Goal: Check status

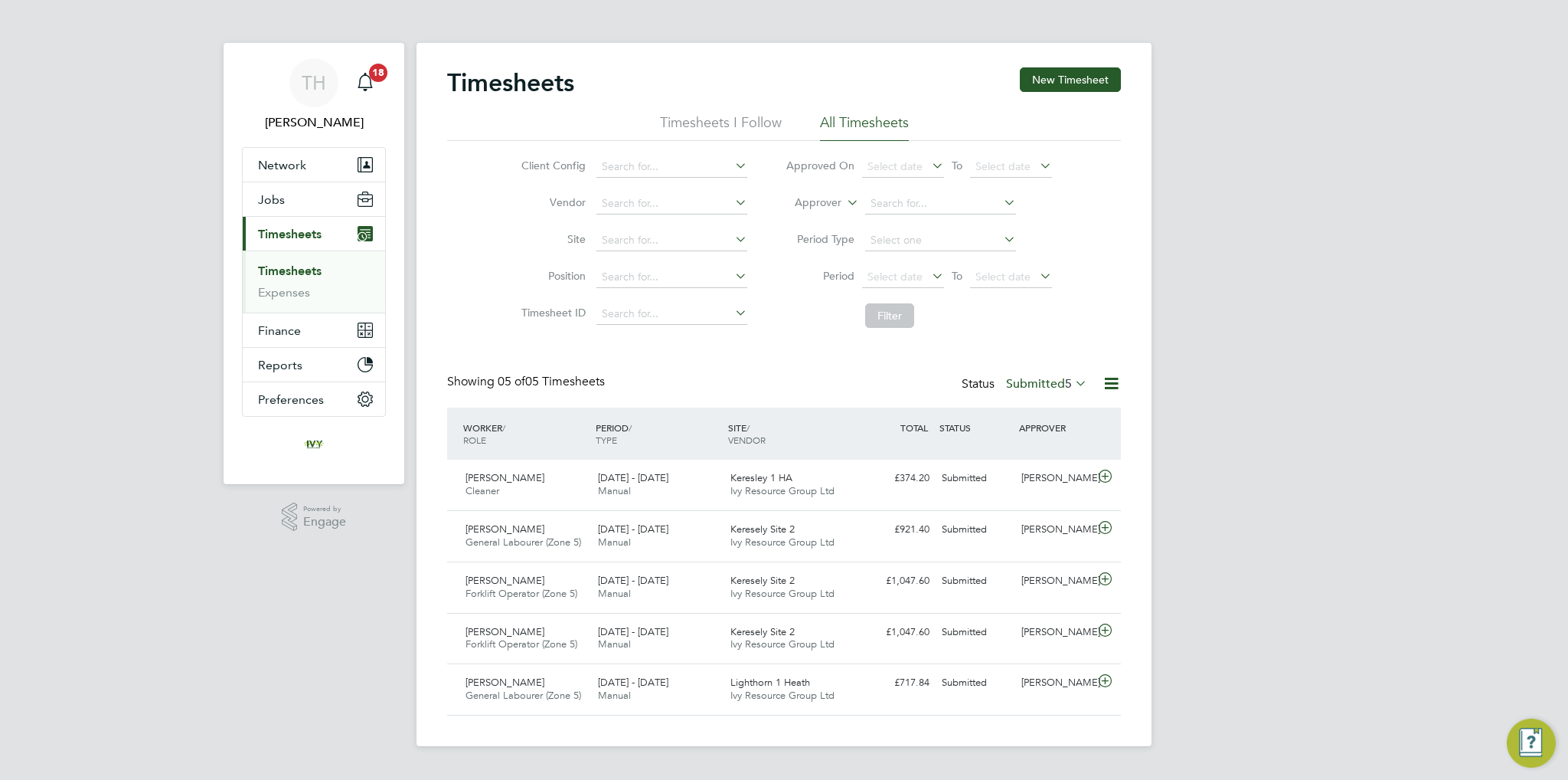
click at [1017, 389] on label "Submitted 5" at bounding box center [1046, 384] width 81 height 16
click at [1034, 467] on li "Approved" at bounding box center [1032, 474] width 70 height 22
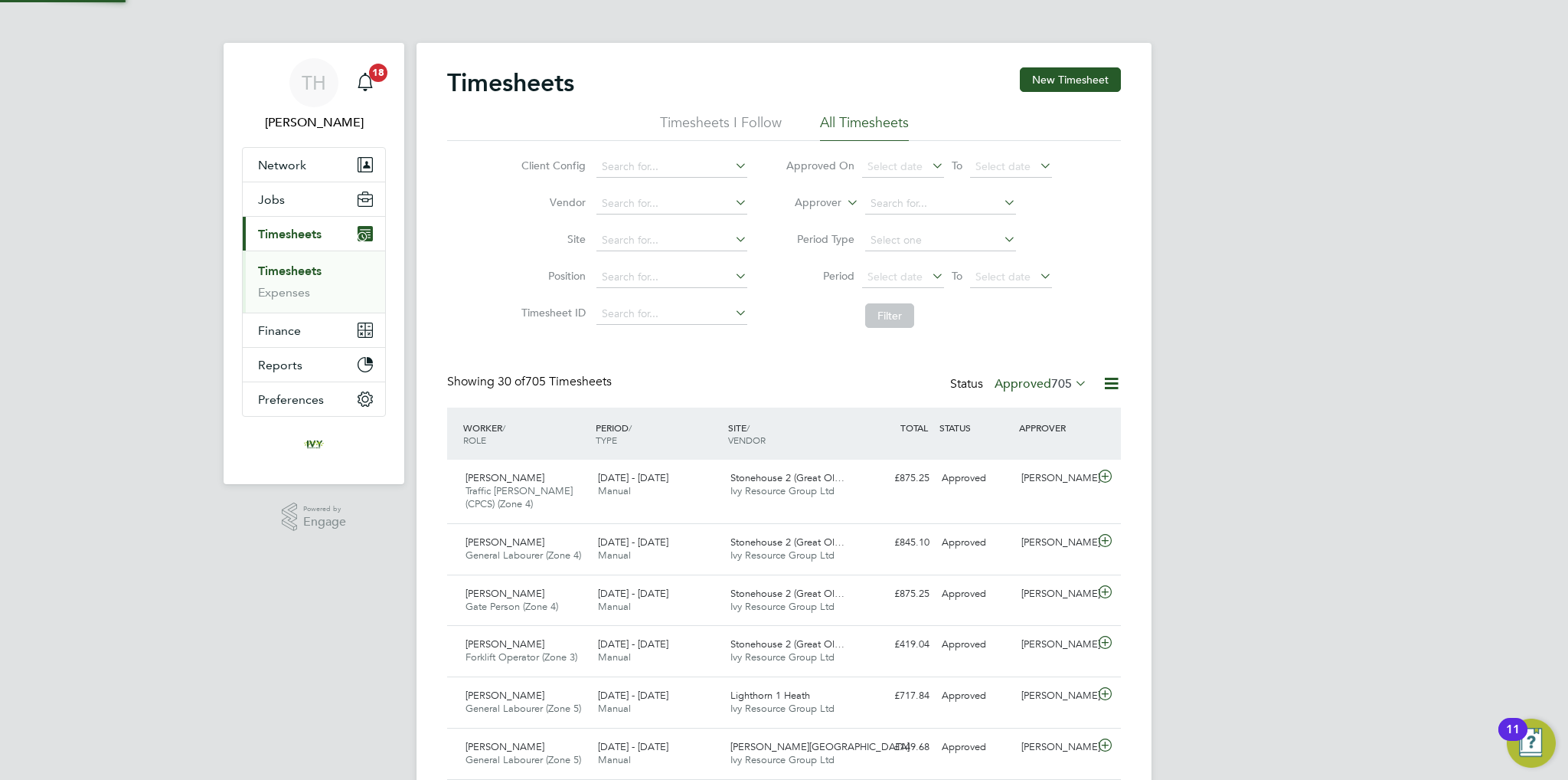
scroll to position [7, 8]
click at [1012, 384] on label "Approved 705" at bounding box center [1041, 384] width 93 height 16
click at [1026, 445] on li "Submitted" at bounding box center [1027, 453] width 70 height 22
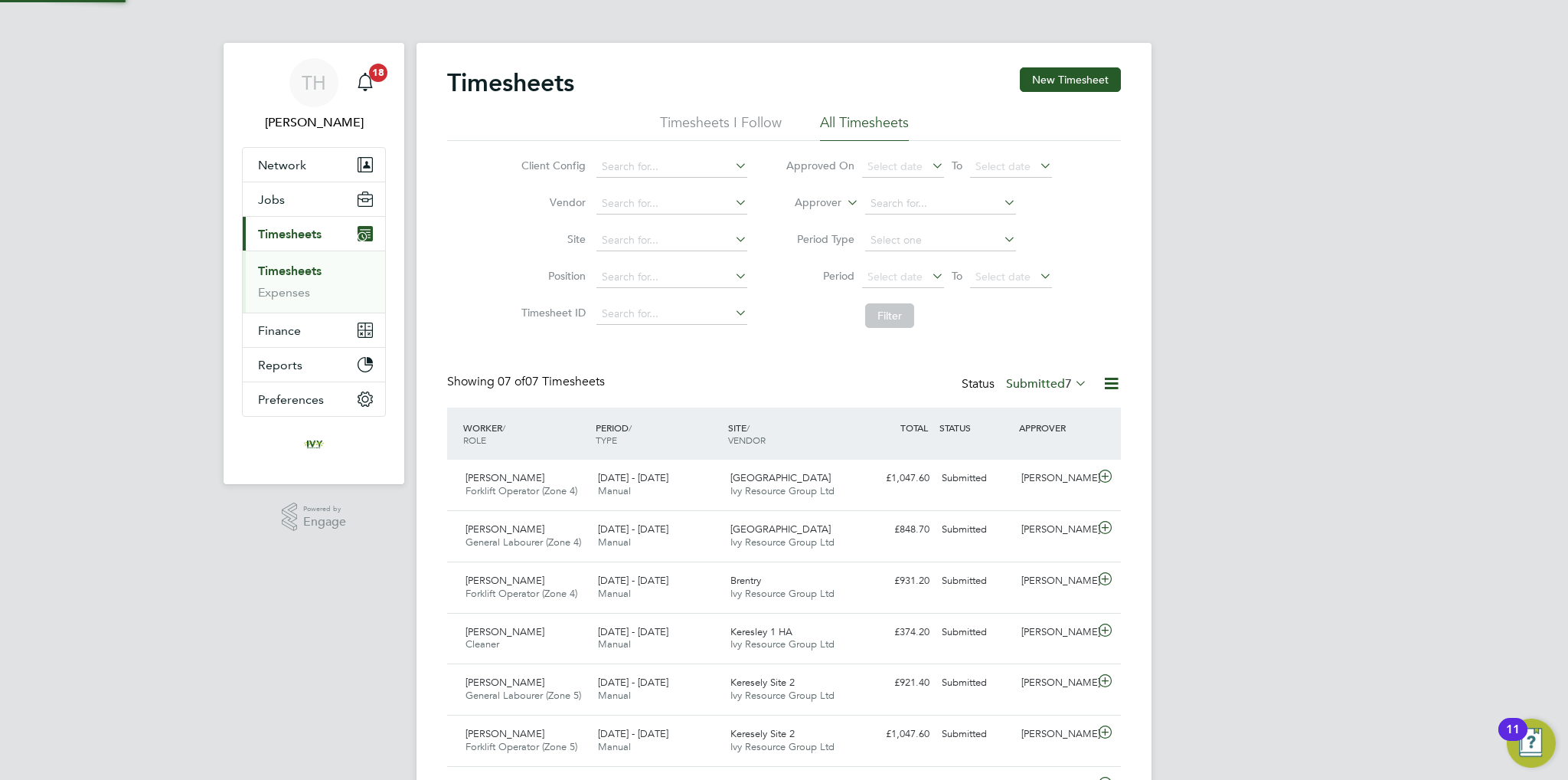
click at [1027, 387] on label "Submitted 7" at bounding box center [1046, 384] width 81 height 16
click at [1022, 473] on li "Approved" at bounding box center [1032, 474] width 70 height 22
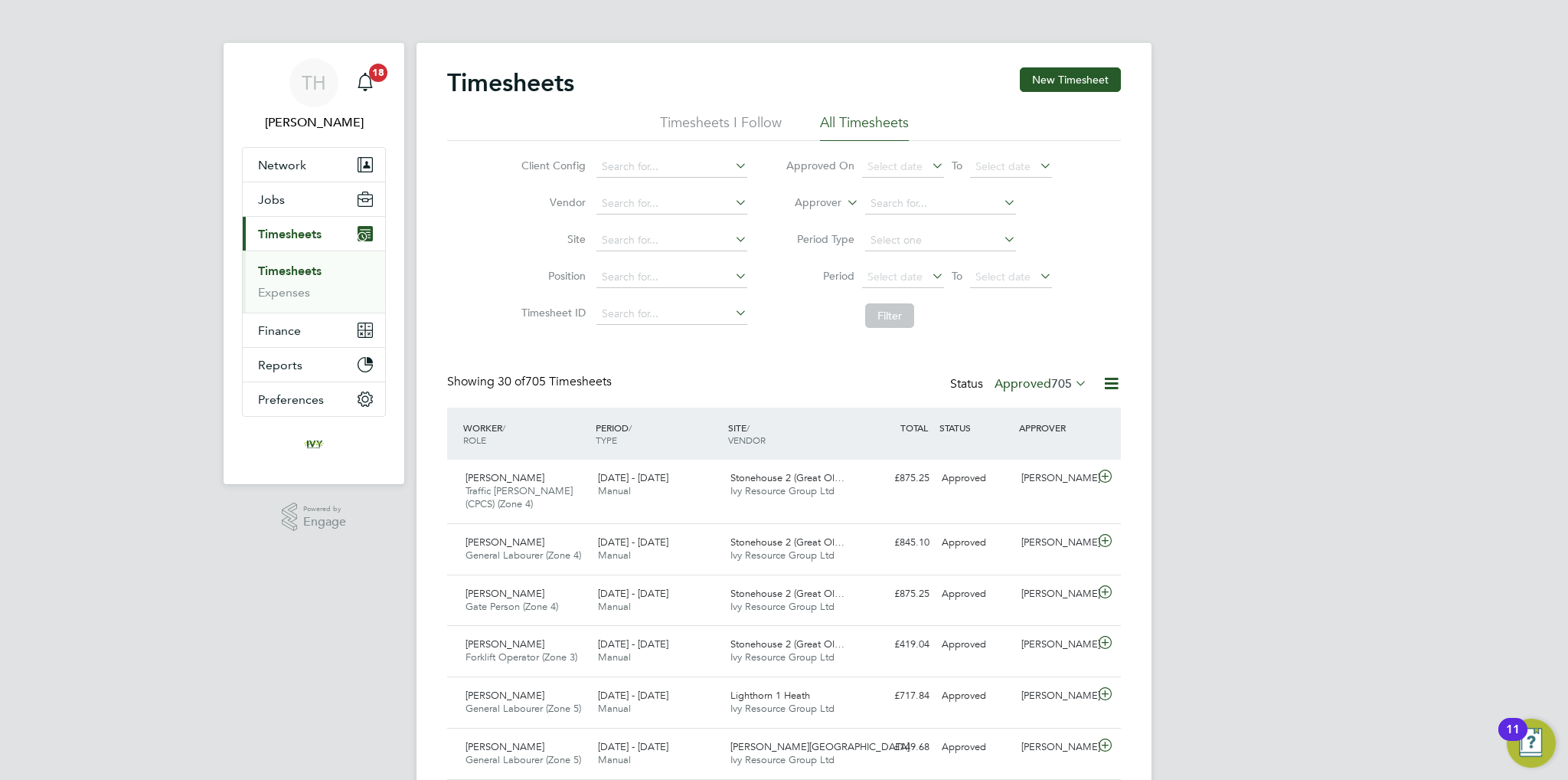
click at [1017, 393] on div "Status Approved 705" at bounding box center [1020, 384] width 140 height 22
click at [1017, 387] on label "Approved 705" at bounding box center [1041, 384] width 93 height 16
click at [1020, 447] on li "Submitted" at bounding box center [1027, 453] width 70 height 22
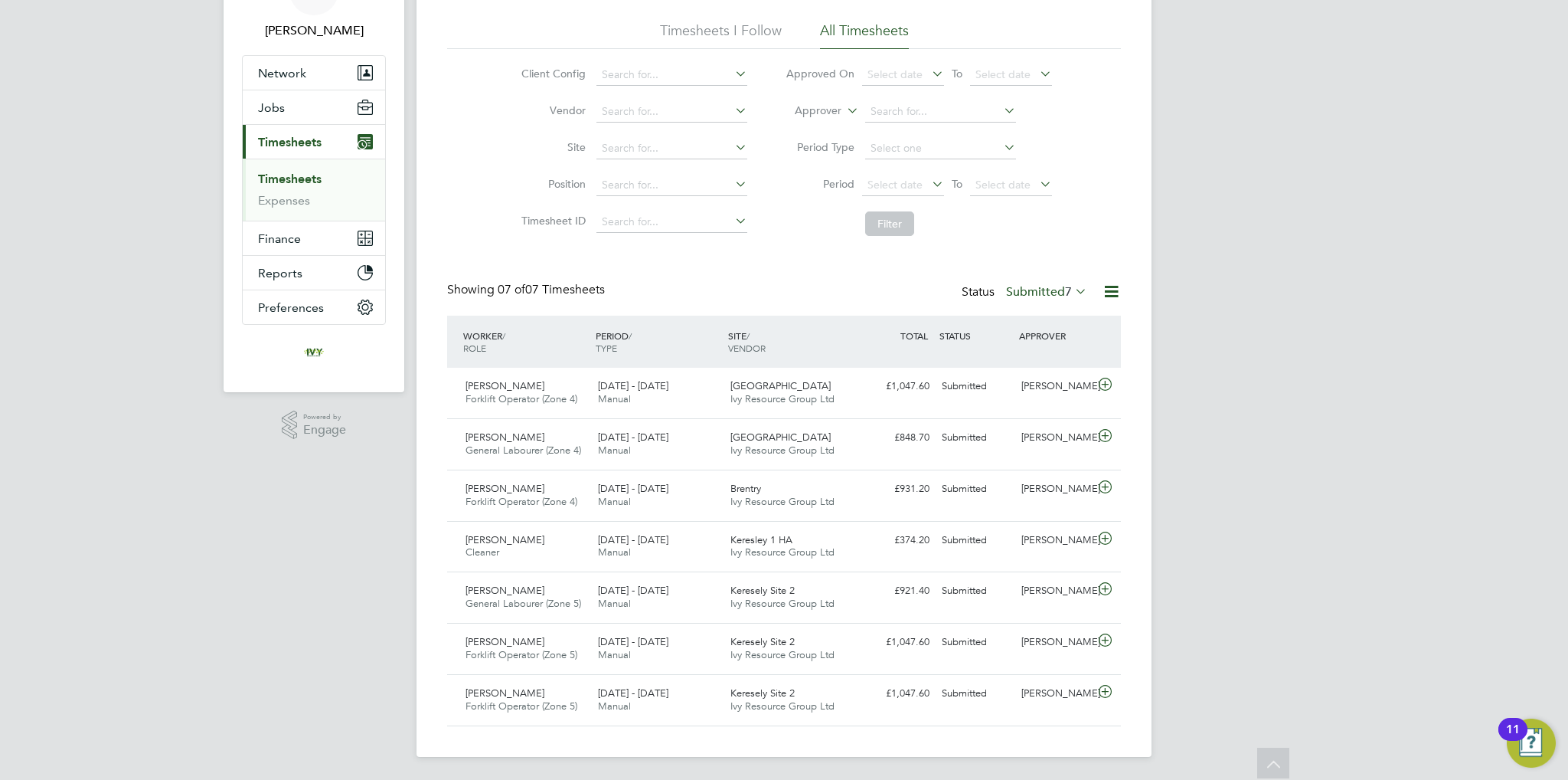
click at [1011, 295] on label "Submitted 7" at bounding box center [1046, 292] width 81 height 16
click at [1016, 374] on li "Approved" at bounding box center [1032, 383] width 70 height 22
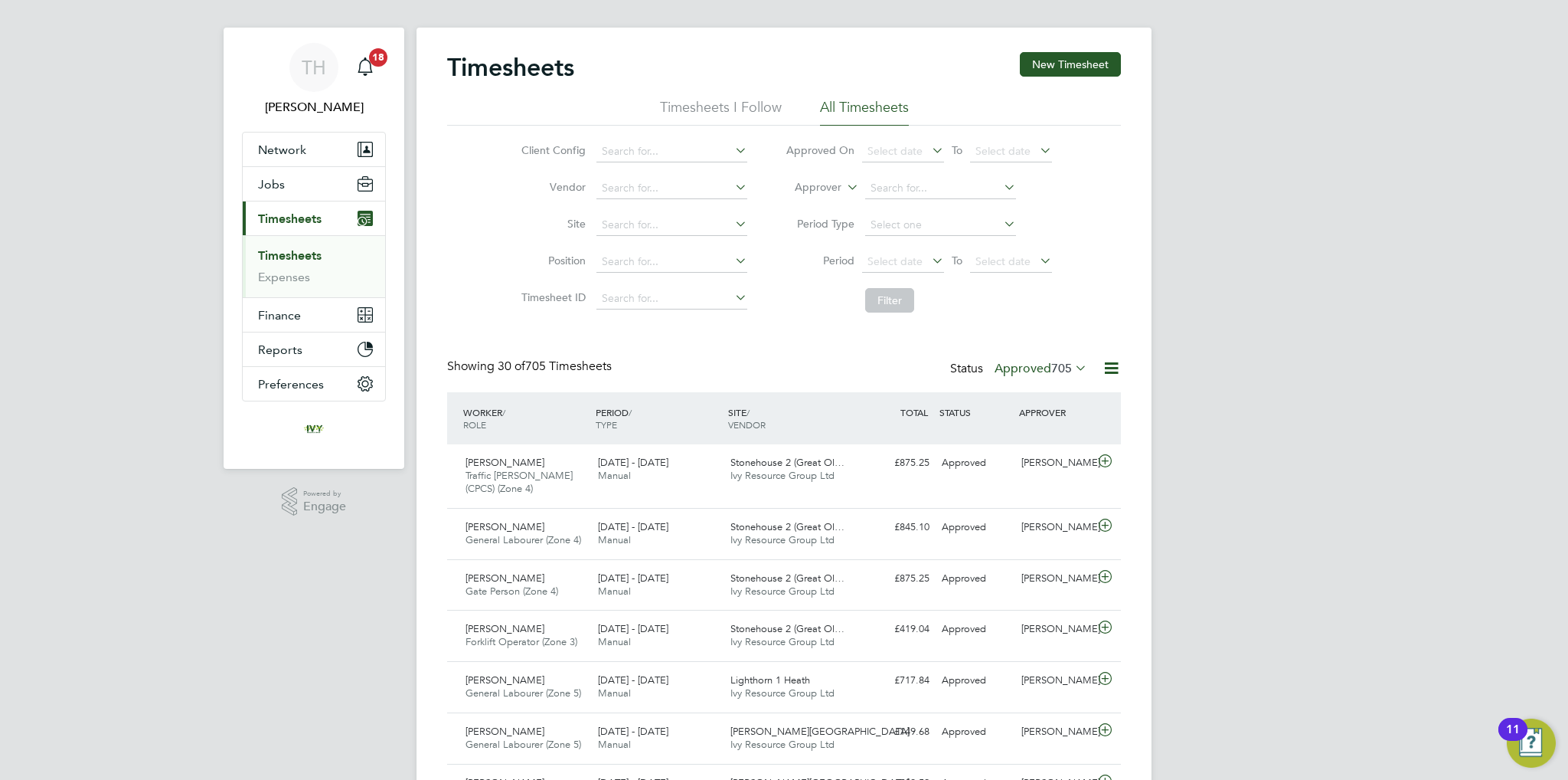
click at [1019, 368] on label "Approved 705" at bounding box center [1041, 368] width 93 height 16
click at [1017, 436] on li "Submitted" at bounding box center [1027, 438] width 70 height 22
